Goal: Find specific page/section: Find specific page/section

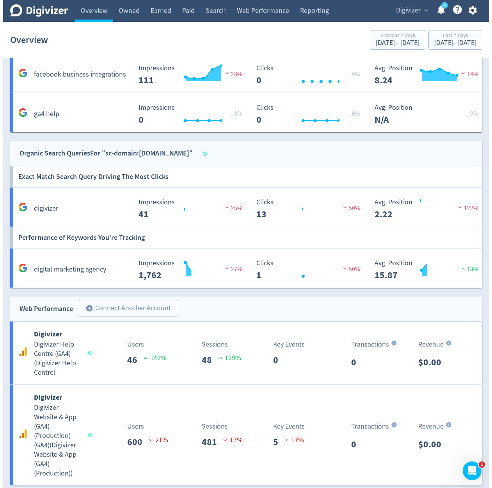
scroll to position [845, 0]
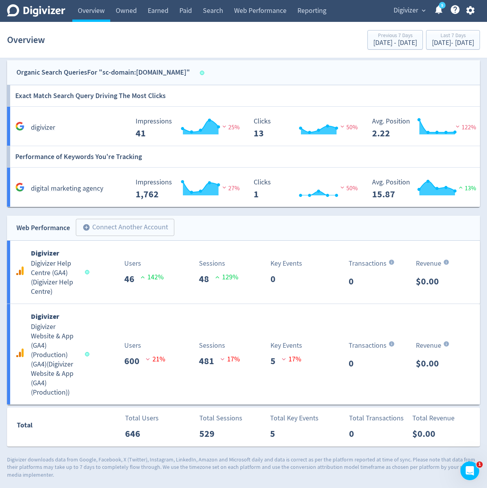
click at [472, 5] on icon "button" at bounding box center [470, 10] width 11 height 11
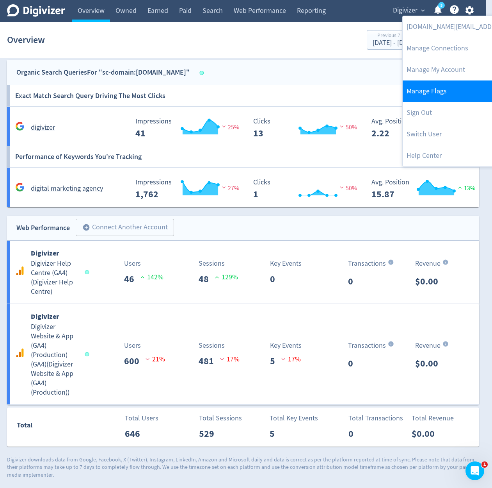
click at [454, 88] on link "Manage Flags" at bounding box center [482, 90] width 159 height 21
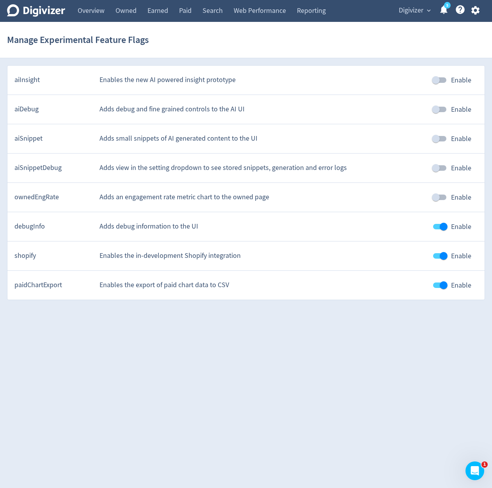
click at [440, 257] on input "Enable" at bounding box center [444, 255] width 45 height 15
checkbox input "false"
click at [104, 17] on link "Overview" at bounding box center [91, 11] width 38 height 22
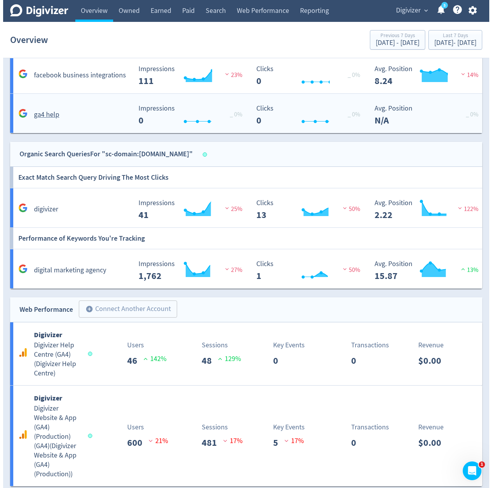
scroll to position [845, 0]
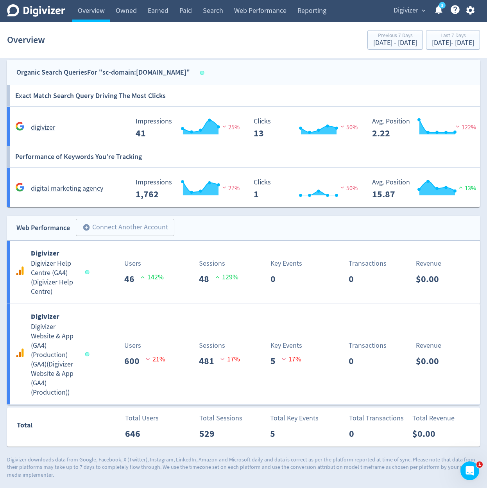
click at [469, 5] on icon "button" at bounding box center [470, 10] width 11 height 11
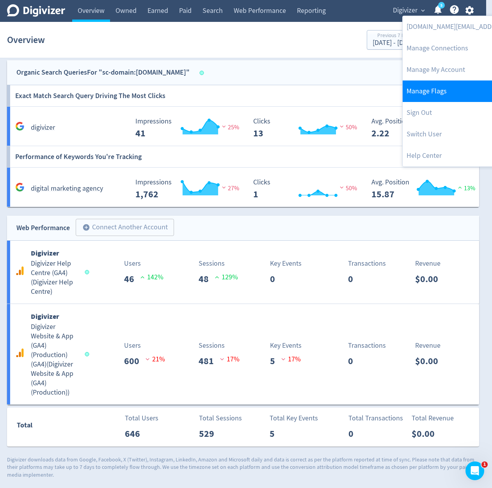
click at [444, 88] on link "Manage Flags" at bounding box center [482, 90] width 159 height 21
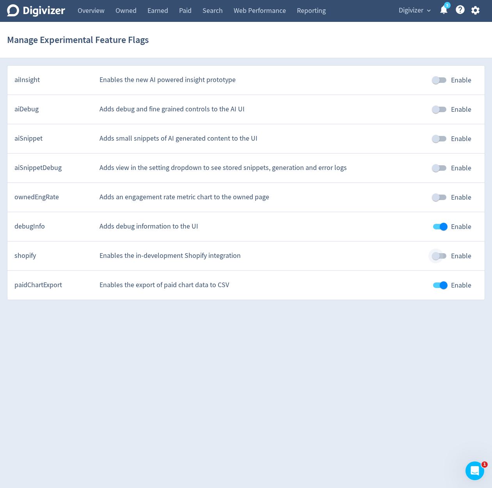
click at [439, 259] on input "Enable" at bounding box center [436, 255] width 45 height 15
checkbox input "true"
click at [92, 17] on link "Overview" at bounding box center [91, 11] width 38 height 22
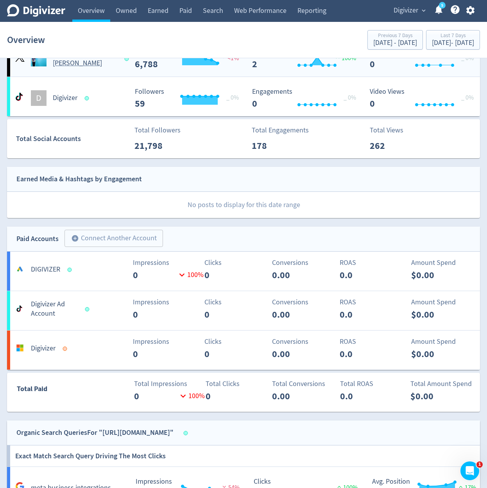
scroll to position [330, 0]
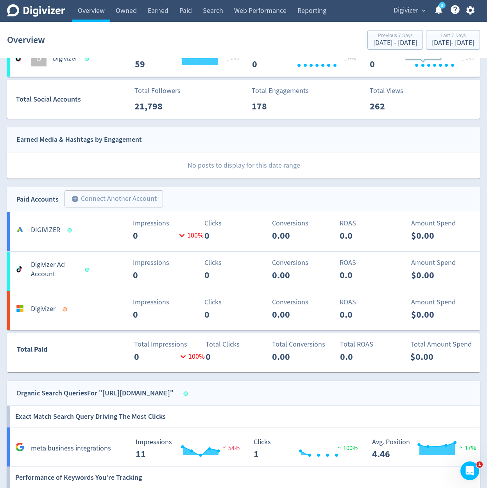
click at [420, 15] on button "Digivizer expand_more" at bounding box center [408, 10] width 37 height 12
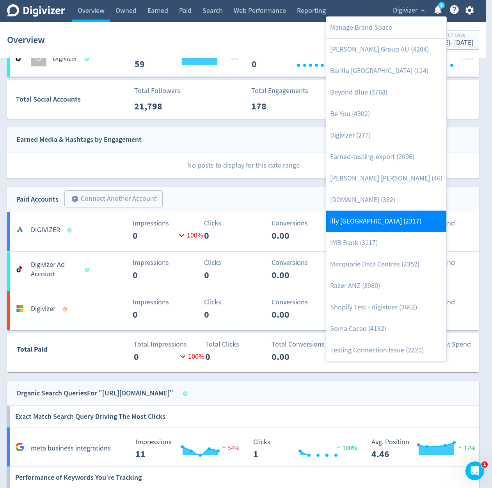
click at [399, 230] on link "illy [GEOGRAPHIC_DATA] (2317)" at bounding box center [386, 220] width 120 height 21
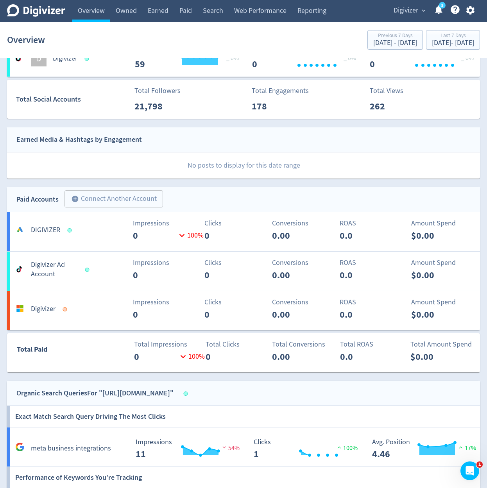
scroll to position [0, 0]
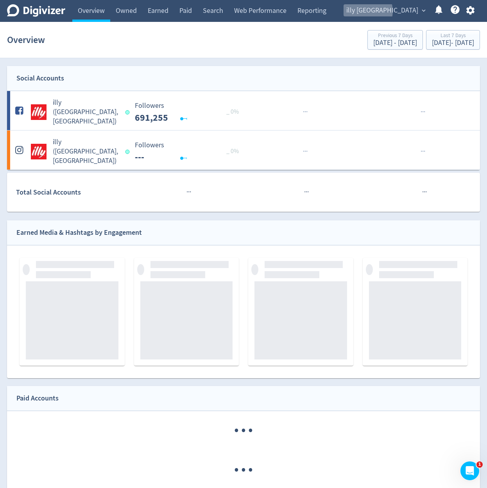
click at [401, 11] on span "illy [GEOGRAPHIC_DATA]" at bounding box center [382, 10] width 72 height 12
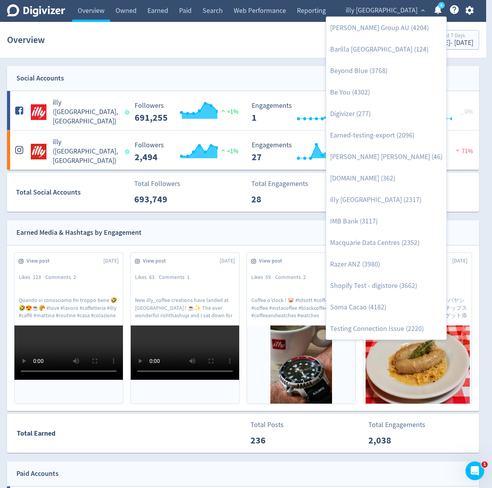
click at [226, 232] on div at bounding box center [246, 244] width 492 height 488
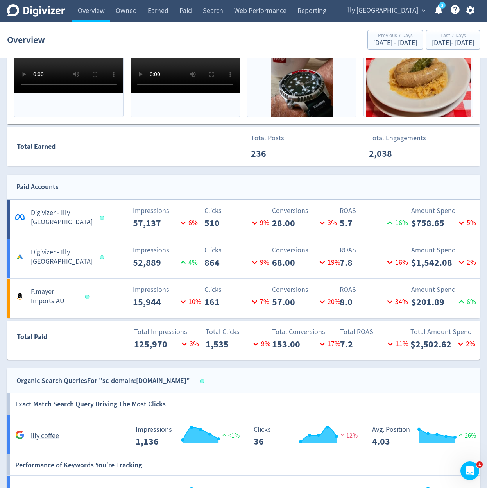
scroll to position [281, 0]
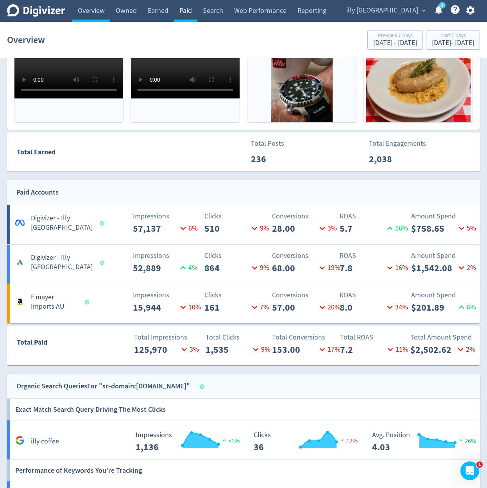
click at [182, 17] on link "Paid" at bounding box center [185, 11] width 23 height 22
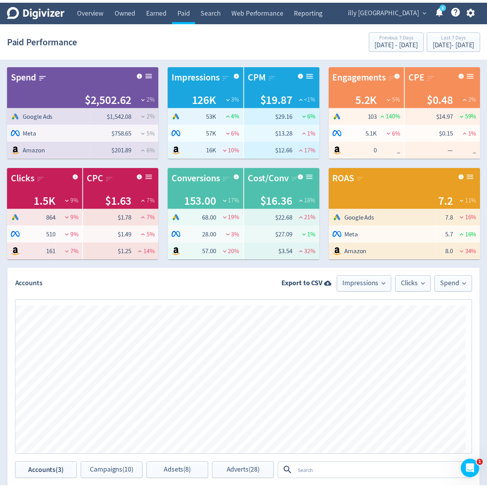
scroll to position [269, 0]
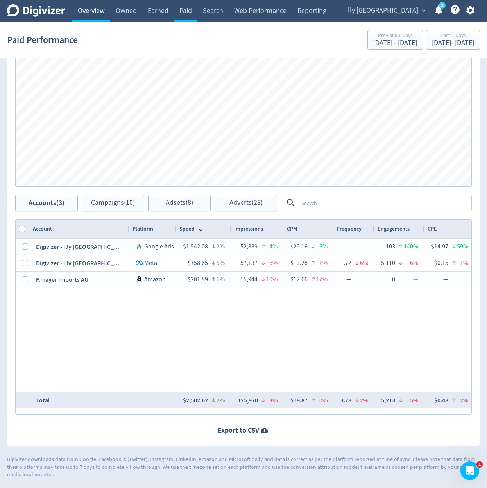
click at [100, 14] on link "Overview" at bounding box center [91, 11] width 38 height 22
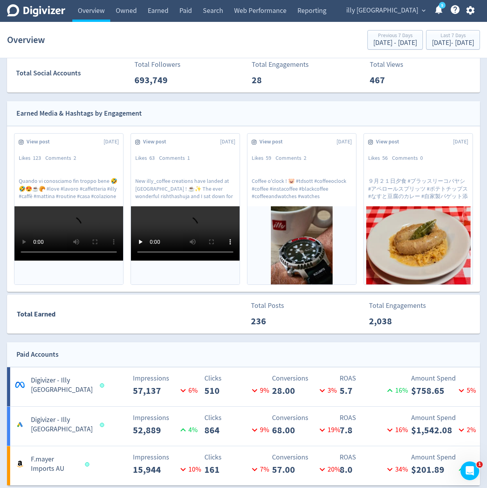
scroll to position [328, 0]
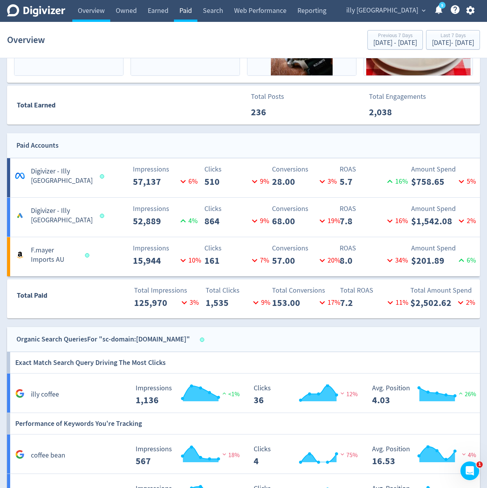
click at [185, 18] on link "Paid" at bounding box center [185, 11] width 23 height 22
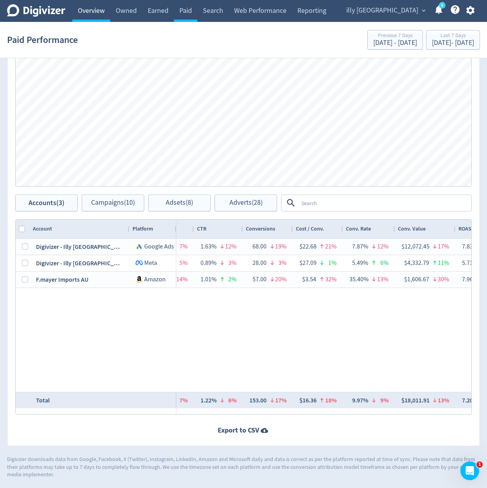
click at [96, 15] on link "Overview" at bounding box center [91, 11] width 38 height 22
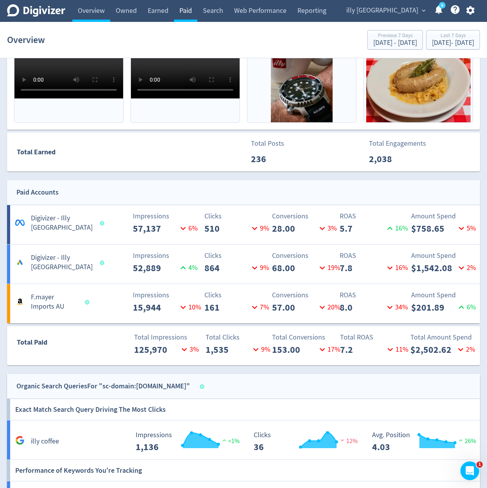
click at [179, 13] on link "Paid" at bounding box center [185, 11] width 23 height 22
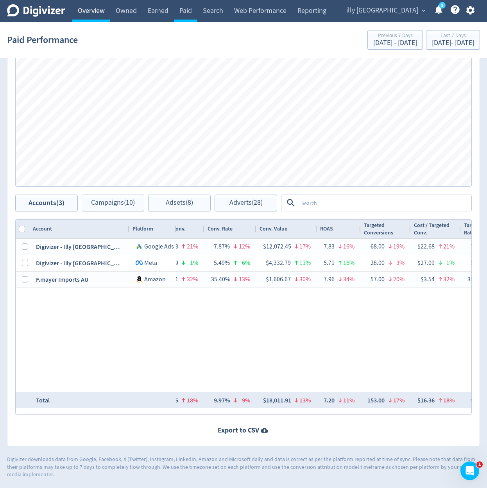
click at [98, 12] on link "Overview" at bounding box center [91, 11] width 38 height 22
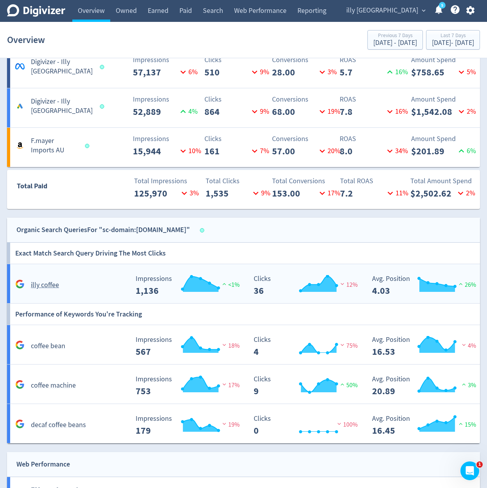
scroll to position [397, 0]
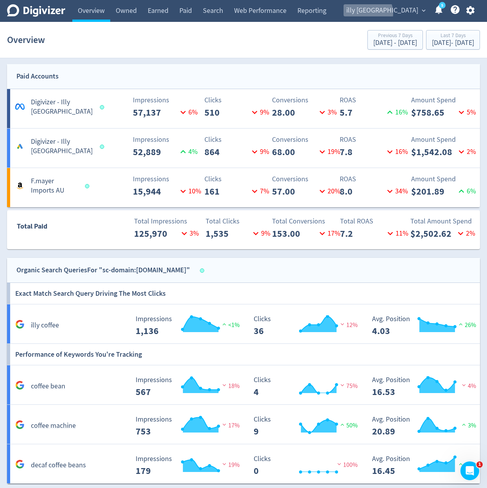
click at [403, 13] on span "illy [GEOGRAPHIC_DATA]" at bounding box center [382, 10] width 72 height 12
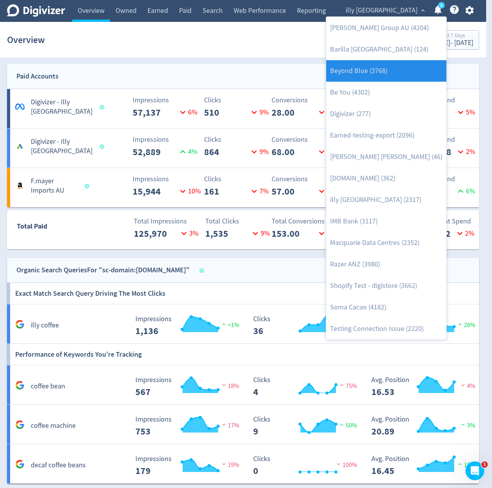
click at [399, 74] on link "Beyond Blue (3768)" at bounding box center [386, 70] width 120 height 21
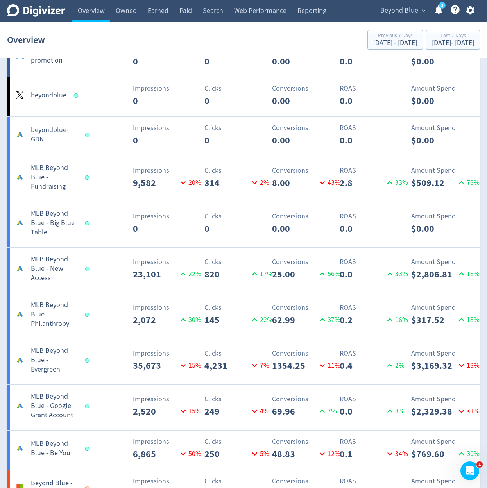
scroll to position [1198, 0]
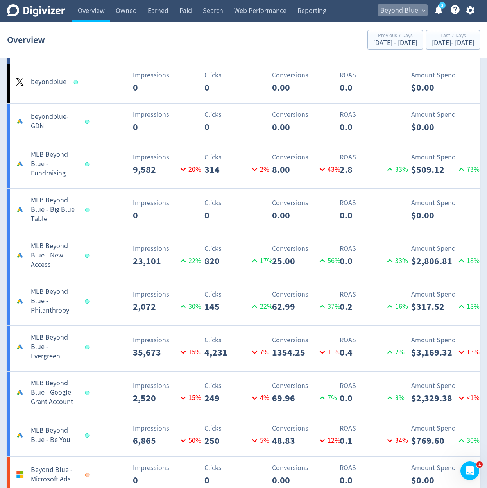
click at [395, 10] on span "Beyond Blue" at bounding box center [399, 10] width 38 height 12
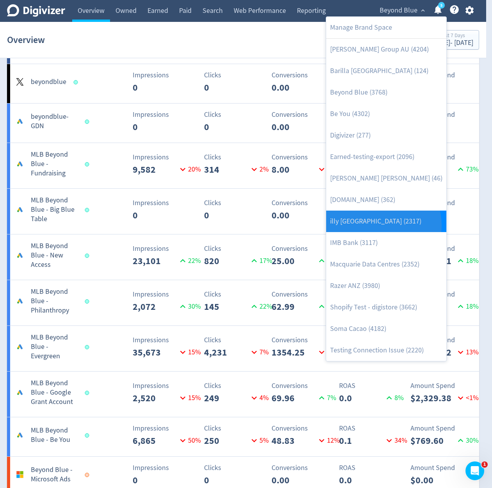
click at [383, 225] on link "illy [GEOGRAPHIC_DATA] (2317)" at bounding box center [386, 220] width 120 height 21
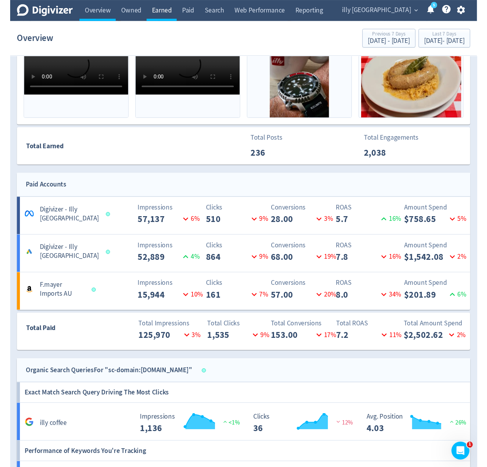
scroll to position [281, 0]
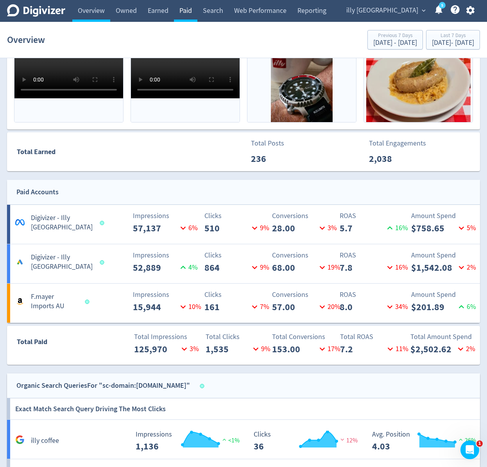
click at [180, 5] on link "Paid" at bounding box center [185, 11] width 23 height 22
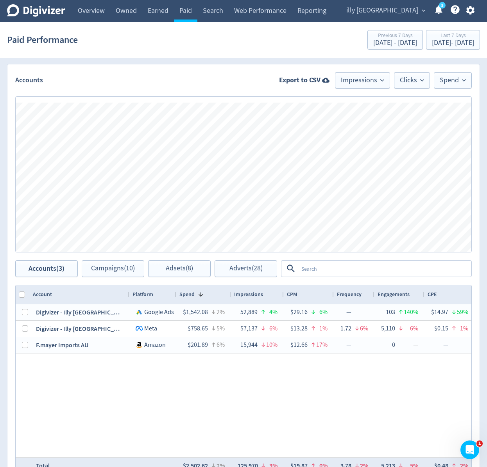
scroll to position [290, 0]
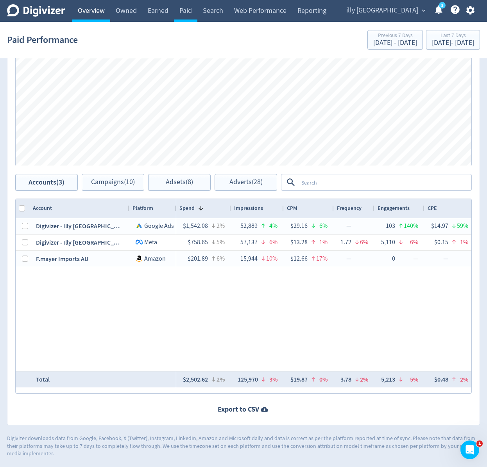
click at [81, 4] on link "Overview" at bounding box center [91, 11] width 38 height 22
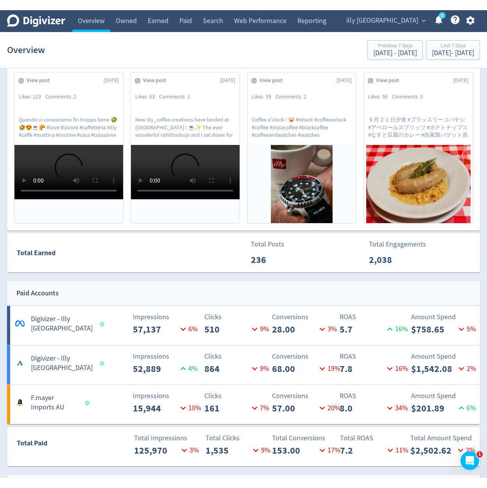
scroll to position [281, 0]
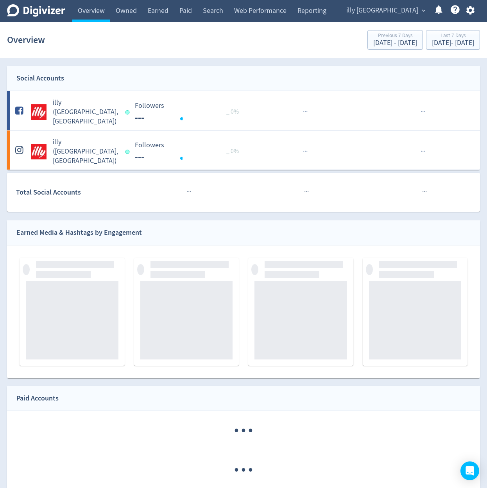
click at [411, 12] on span "illy [GEOGRAPHIC_DATA]" at bounding box center [382, 10] width 72 height 12
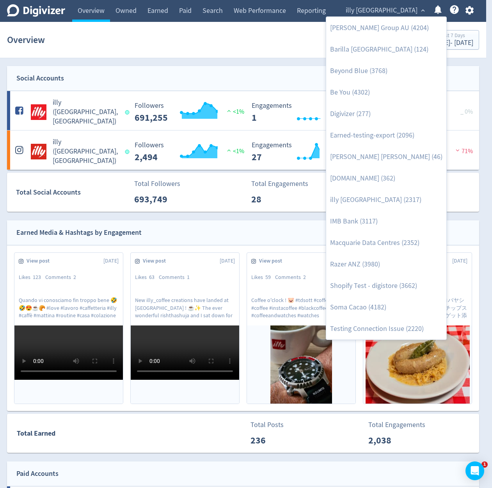
click at [346, 6] on div at bounding box center [246, 244] width 492 height 488
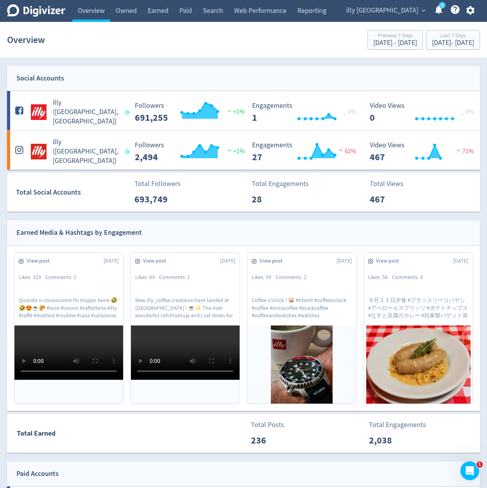
click at [394, 7] on span "illy [GEOGRAPHIC_DATA]" at bounding box center [382, 10] width 72 height 12
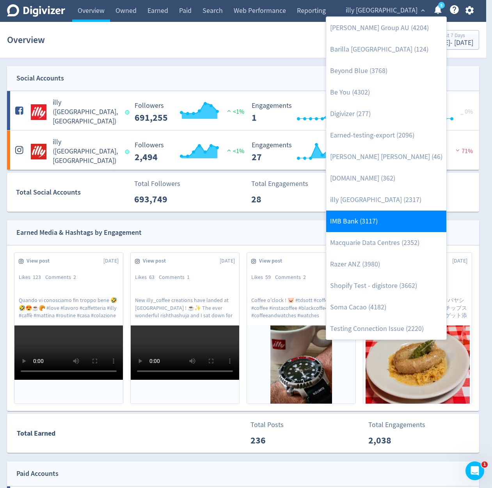
click at [394, 219] on link "IMB Bank (3117)" at bounding box center [386, 220] width 120 height 21
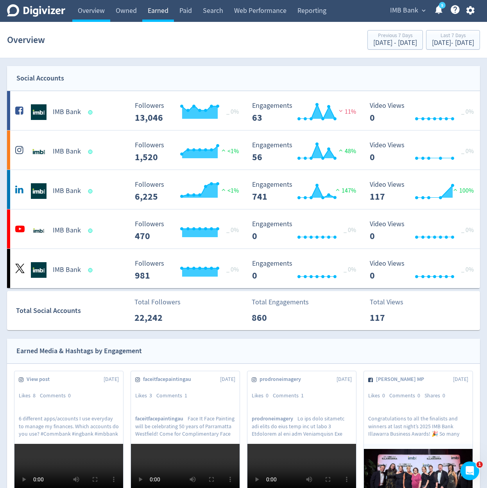
click at [149, 11] on link "Earned" at bounding box center [158, 11] width 32 height 22
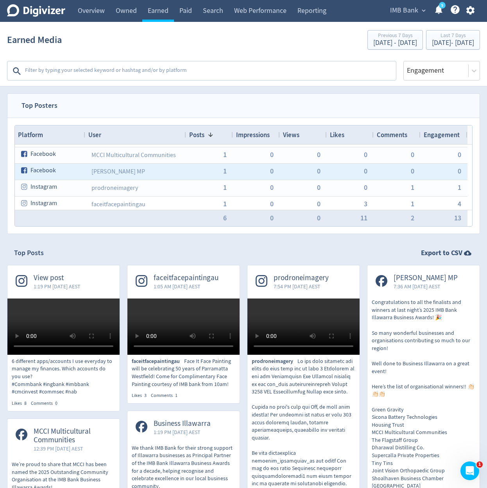
scroll to position [33, 0]
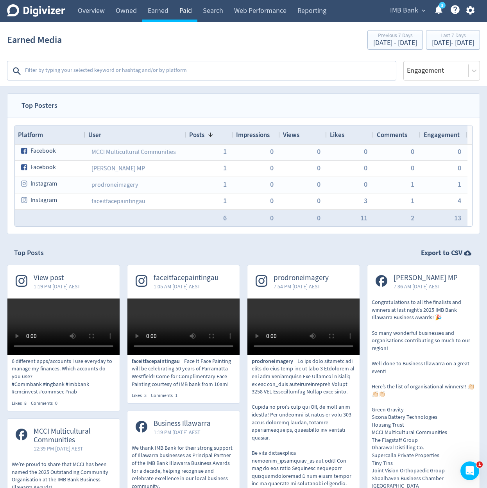
click at [187, 11] on link "Paid" at bounding box center [185, 11] width 23 height 22
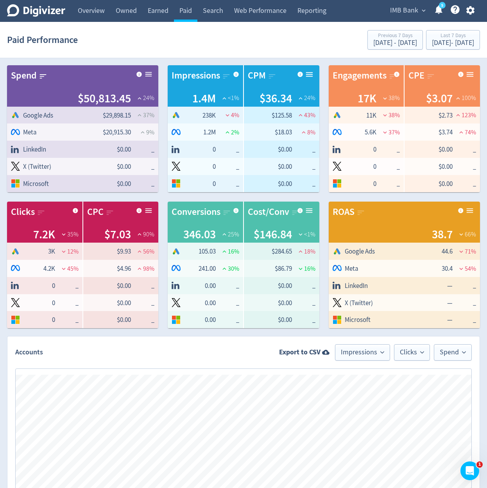
click at [163, 181] on div "Impressions 1.4M <1% 238K 4 % Logo of Meta Platforms -- Graphic created by Detm…" at bounding box center [238, 124] width 160 height 136
click at [153, 14] on link "Earned" at bounding box center [158, 11] width 32 height 22
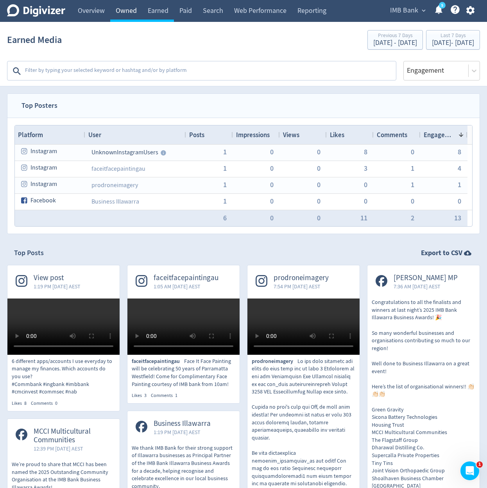
click at [120, 9] on link "Owned" at bounding box center [126, 11] width 32 height 22
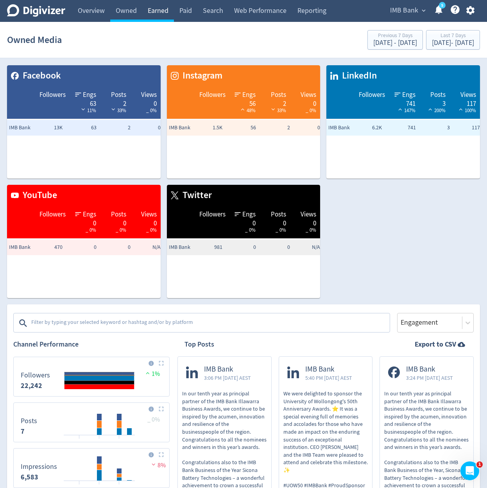
click at [156, 12] on link "Earned" at bounding box center [158, 11] width 32 height 22
